Goal: Task Accomplishment & Management: Complete application form

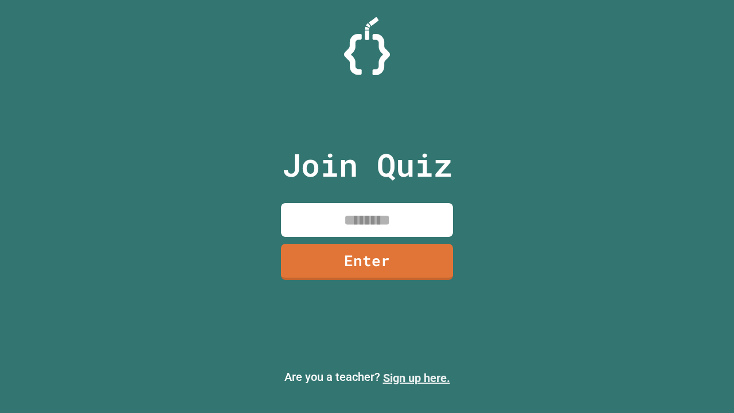
click at [416, 378] on link "Sign up here." at bounding box center [416, 378] width 67 height 14
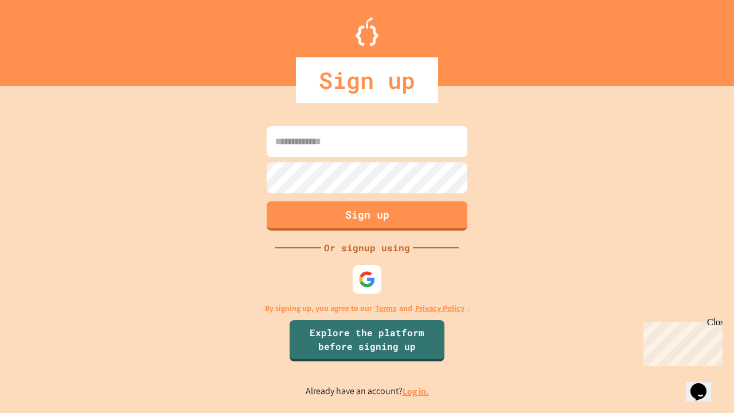
click at [416, 391] on link "Log in." at bounding box center [416, 391] width 26 height 12
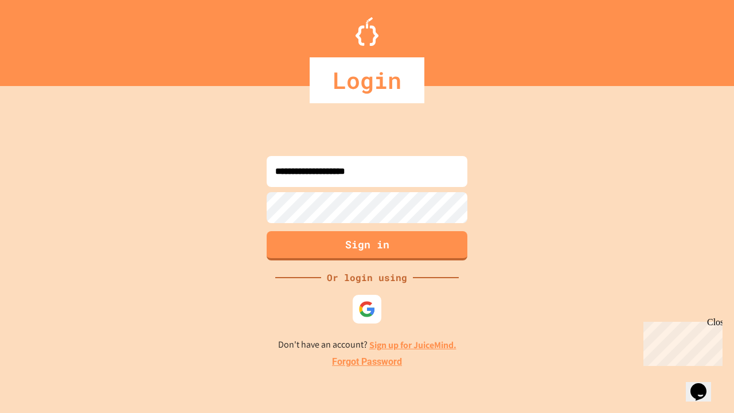
type input "**********"
